Goal: Information Seeking & Learning: Learn about a topic

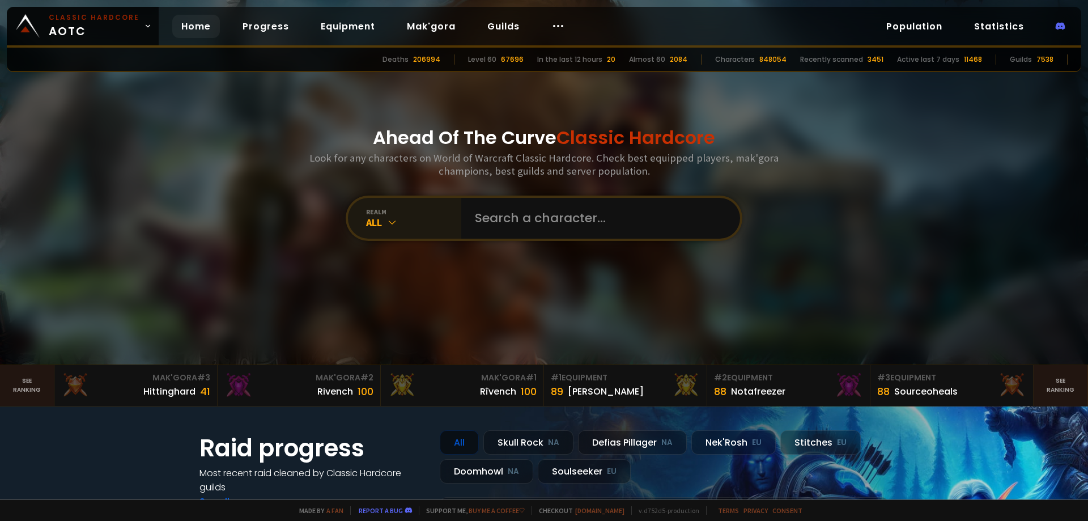
click at [386, 219] on icon at bounding box center [391, 221] width 11 height 11
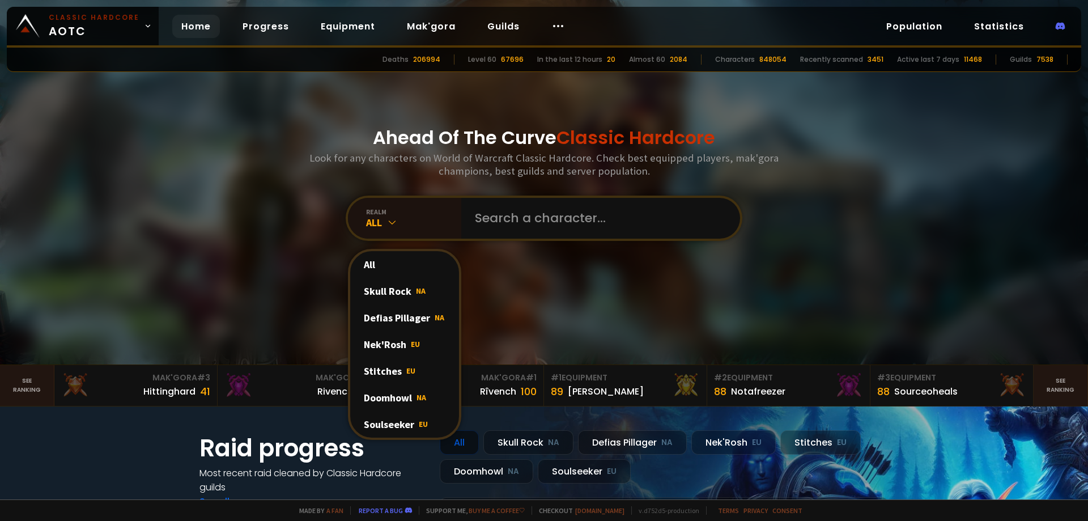
drag, startPoint x: 387, startPoint y: 375, endPoint x: 407, endPoint y: 352, distance: 30.9
click at [386, 375] on div "Stitches EU" at bounding box center [404, 370] width 109 height 27
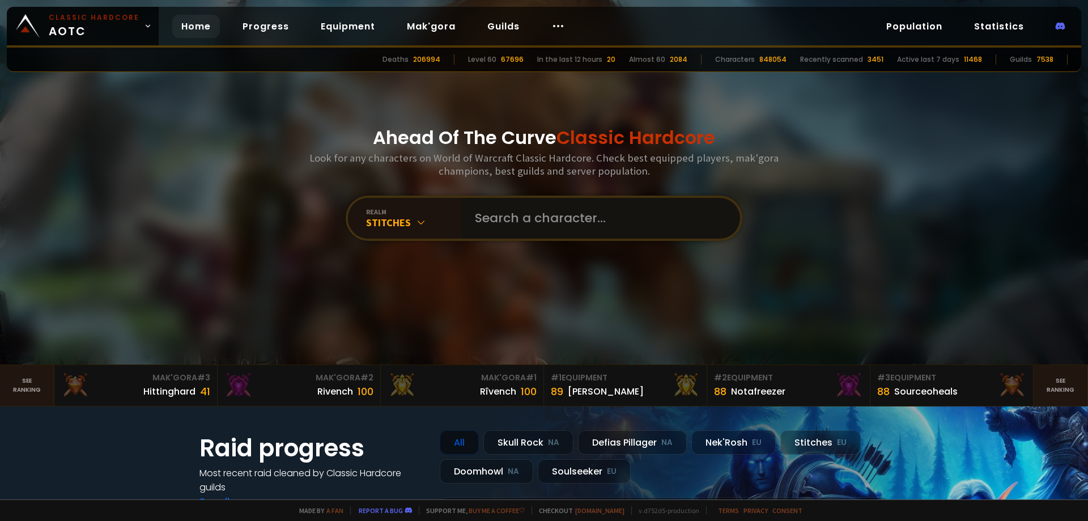
click at [515, 227] on input "text" at bounding box center [597, 218] width 258 height 41
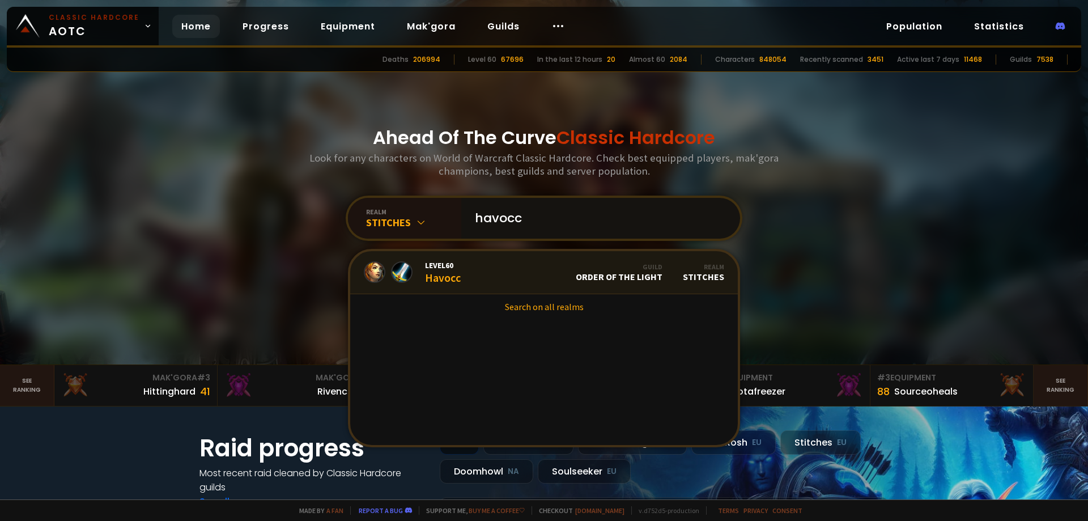
type input "havocc"
click at [490, 277] on link "Level 60 Havocc Guild Order of the Light Realm Stitches" at bounding box center [543, 272] width 387 height 43
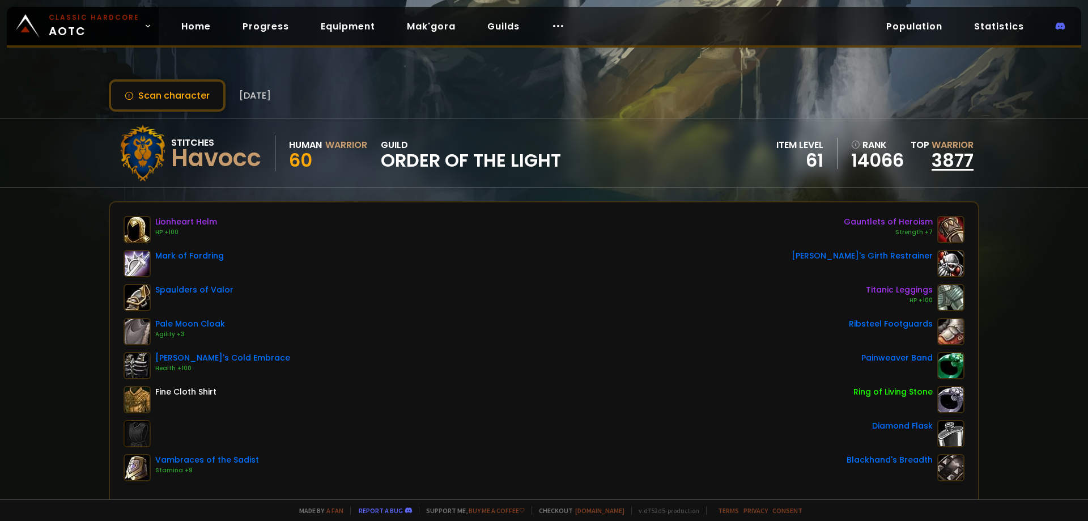
click at [937, 164] on link "3877" at bounding box center [952, 159] width 42 height 25
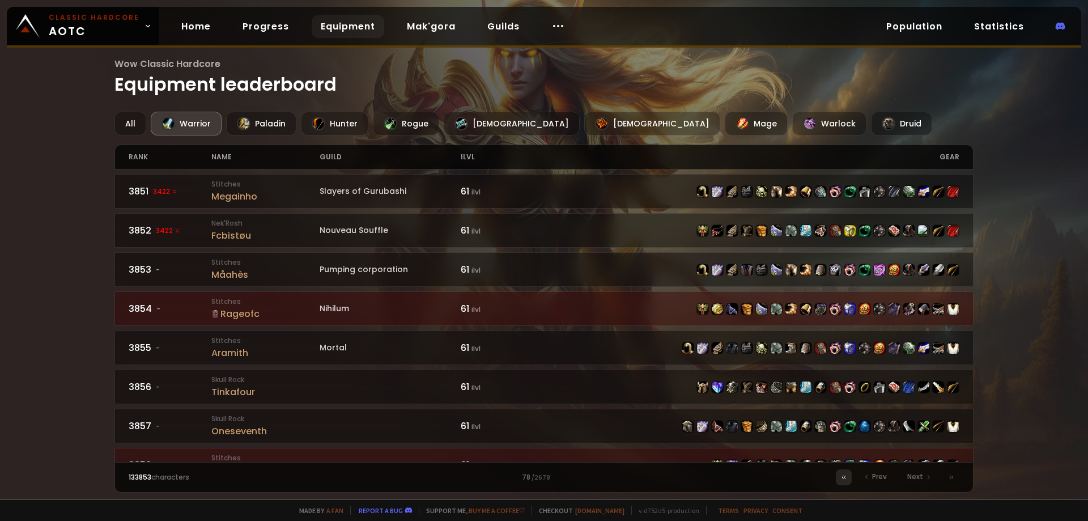
click at [845, 482] on div at bounding box center [844, 477] width 16 height 16
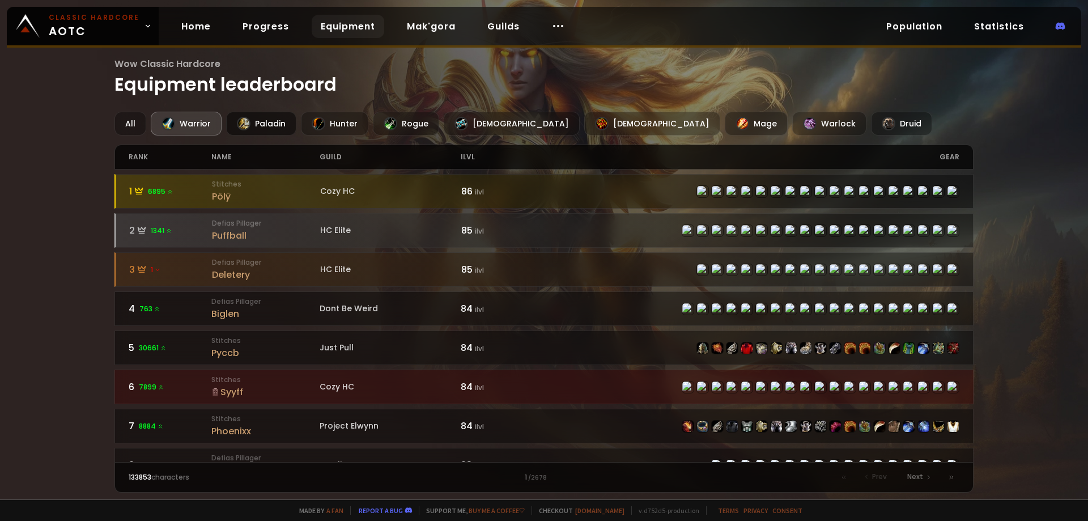
click at [276, 123] on div "Paladin" at bounding box center [261, 124] width 70 height 24
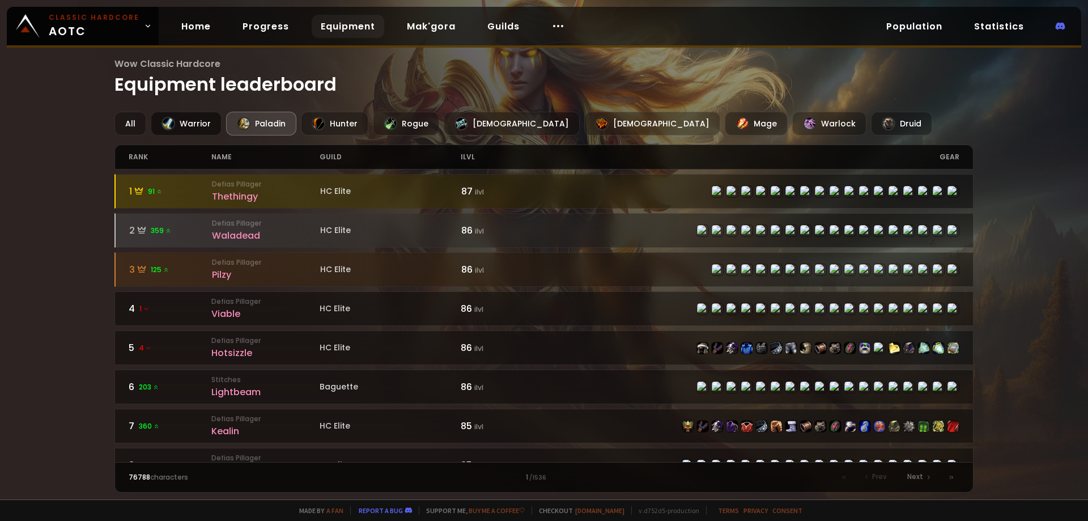
click at [176, 129] on div "Warrior" at bounding box center [186, 124] width 71 height 24
